Goal: Information Seeking & Learning: Learn about a topic

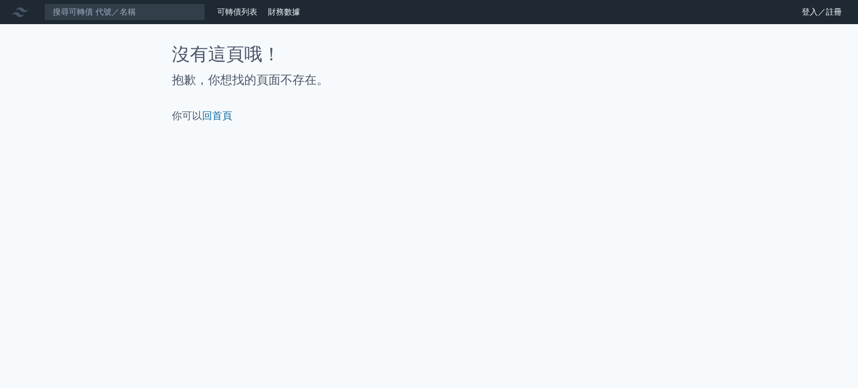
click at [833, 11] on link "登入／註冊" at bounding box center [821, 12] width 56 height 16
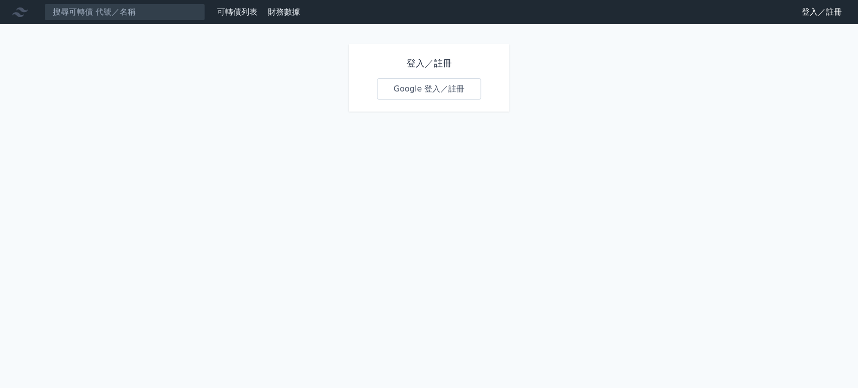
click at [415, 84] on link "Google 登入／註冊" at bounding box center [429, 88] width 105 height 21
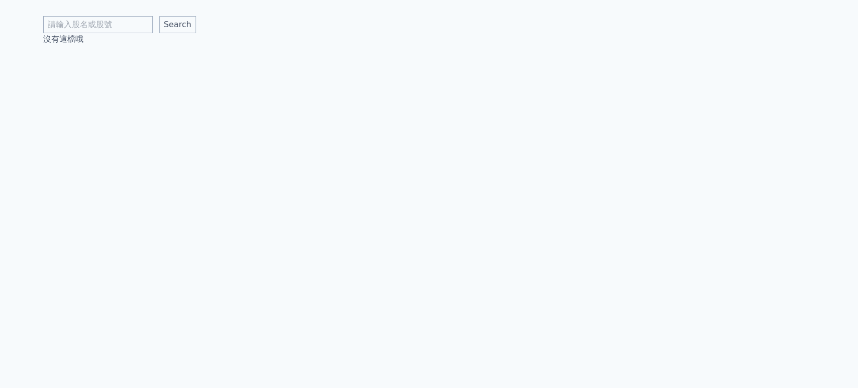
click at [129, 22] on input "text" at bounding box center [98, 24] width 110 height 17
type input "鴻呈"
click at [159, 21] on input "Search" at bounding box center [177, 24] width 37 height 17
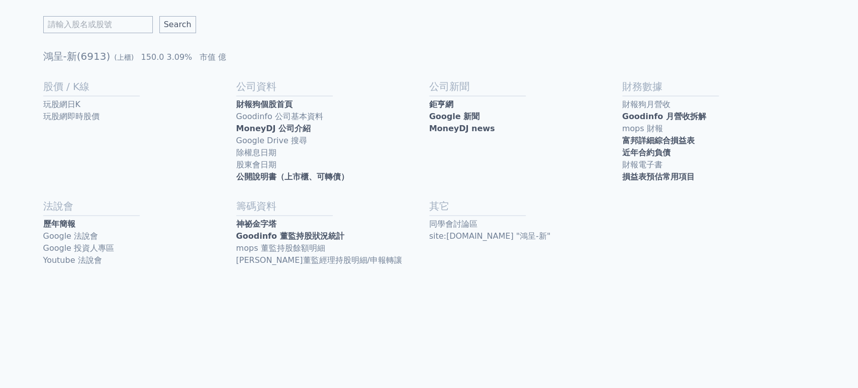
click at [665, 176] on link "損益表預估常用項目" at bounding box center [718, 177] width 193 height 12
click at [627, 156] on link "近年合約負債" at bounding box center [718, 153] width 193 height 12
click at [470, 105] on link "鉅亨網" at bounding box center [525, 104] width 193 height 12
click at [443, 114] on link "Google 新聞" at bounding box center [525, 117] width 193 height 12
click at [288, 123] on link "MoneyDJ 公司介紹" at bounding box center [332, 129] width 193 height 12
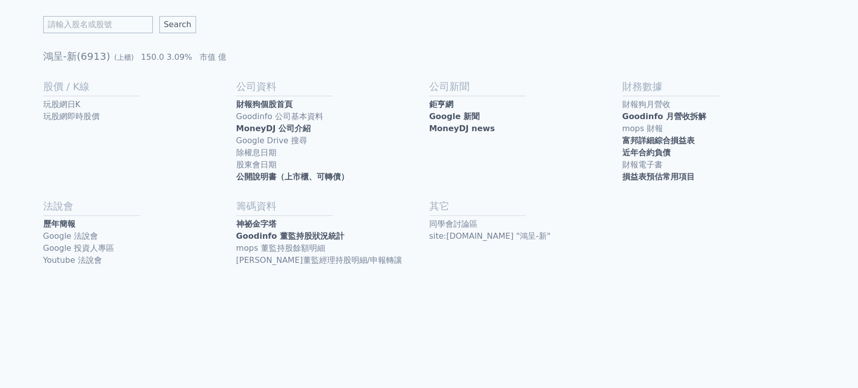
click at [265, 173] on link "公開說明書（上市櫃、可轉債）" at bounding box center [332, 177] width 193 height 12
click at [273, 230] on link "Goodinfo 董監持股狀況統計" at bounding box center [332, 236] width 193 height 12
click at [302, 179] on link "公開說明書（上市櫃、可轉債）" at bounding box center [332, 177] width 193 height 12
click at [643, 162] on link "財報電子書" at bounding box center [718, 165] width 193 height 12
